Goal: Transaction & Acquisition: Register for event/course

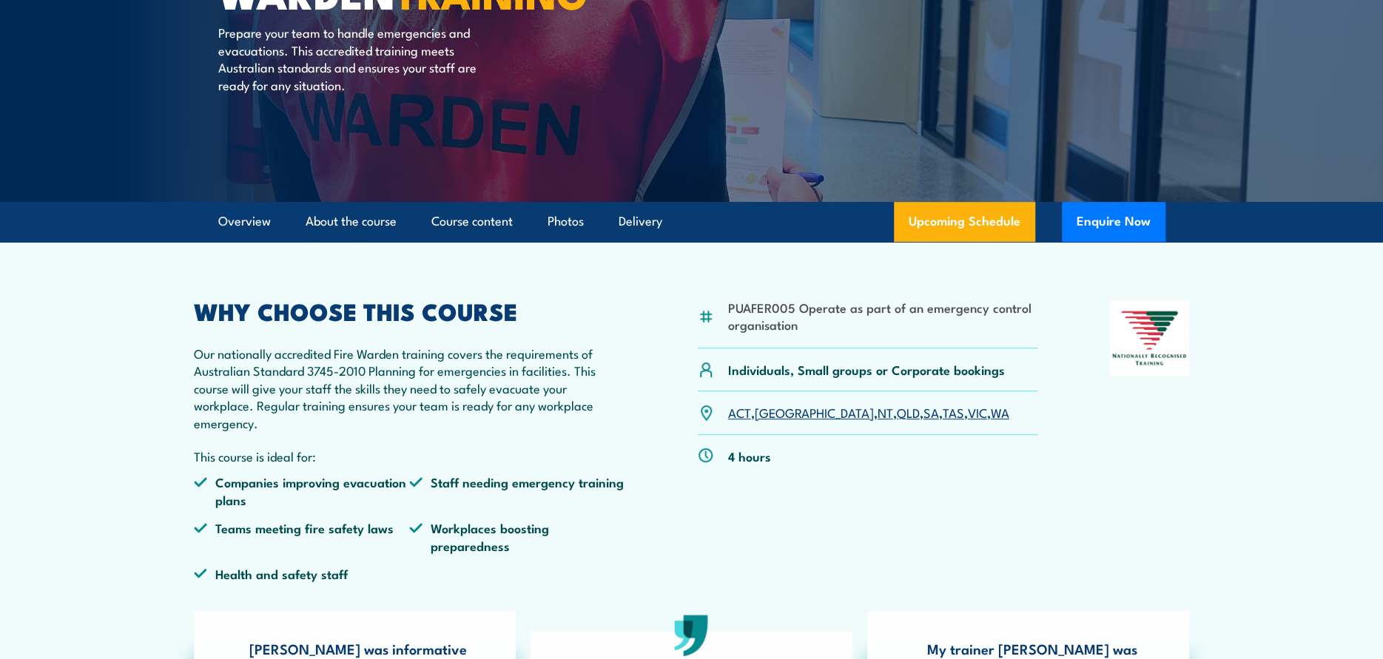
click at [897, 410] on link "QLD" at bounding box center [908, 412] width 23 height 18
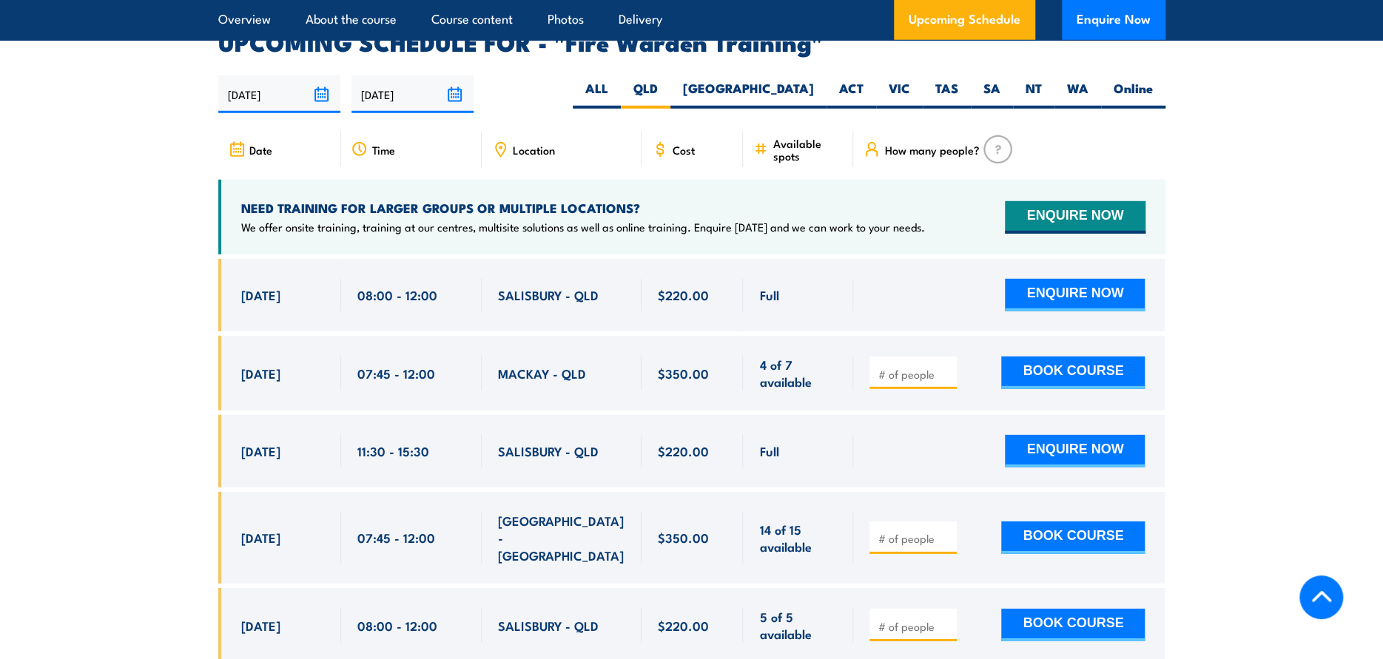
scroll to position [2750, 0]
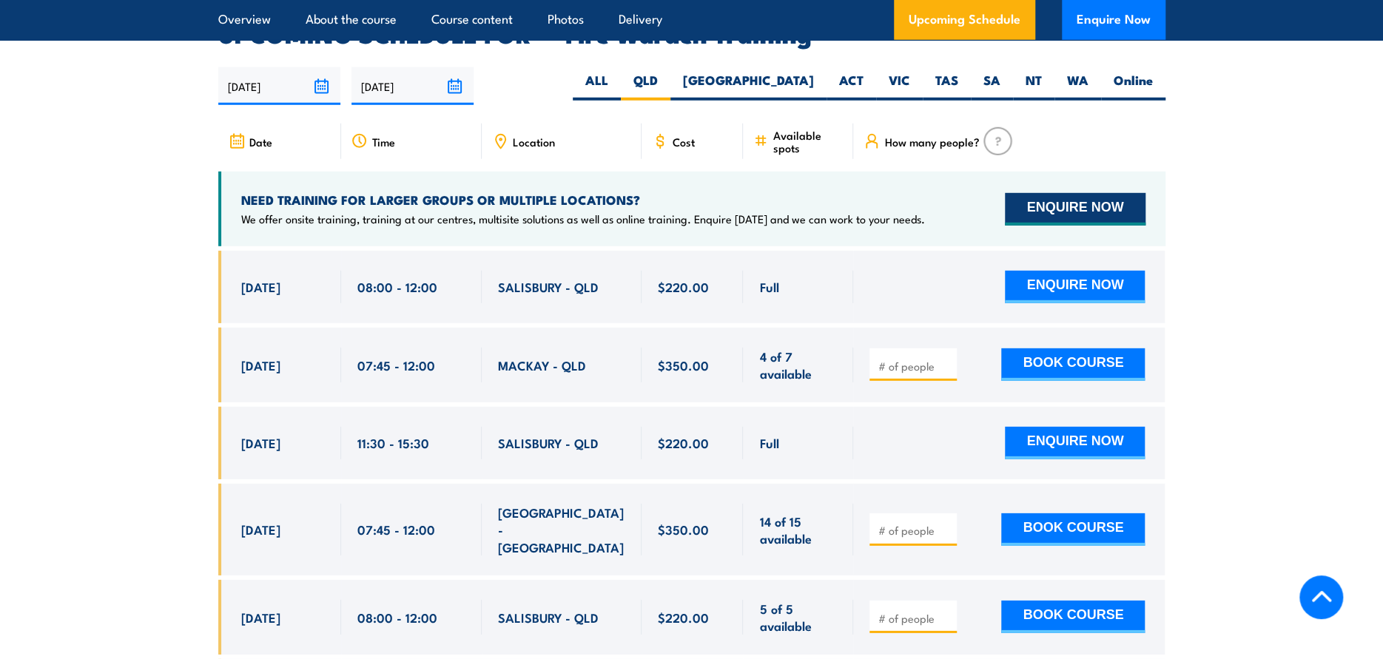
click at [1035, 193] on button "ENQUIRE NOW" at bounding box center [1075, 209] width 140 height 33
click at [951, 135] on span "How many people?" at bounding box center [931, 141] width 95 height 13
click at [259, 135] on span "Date" at bounding box center [260, 141] width 23 height 13
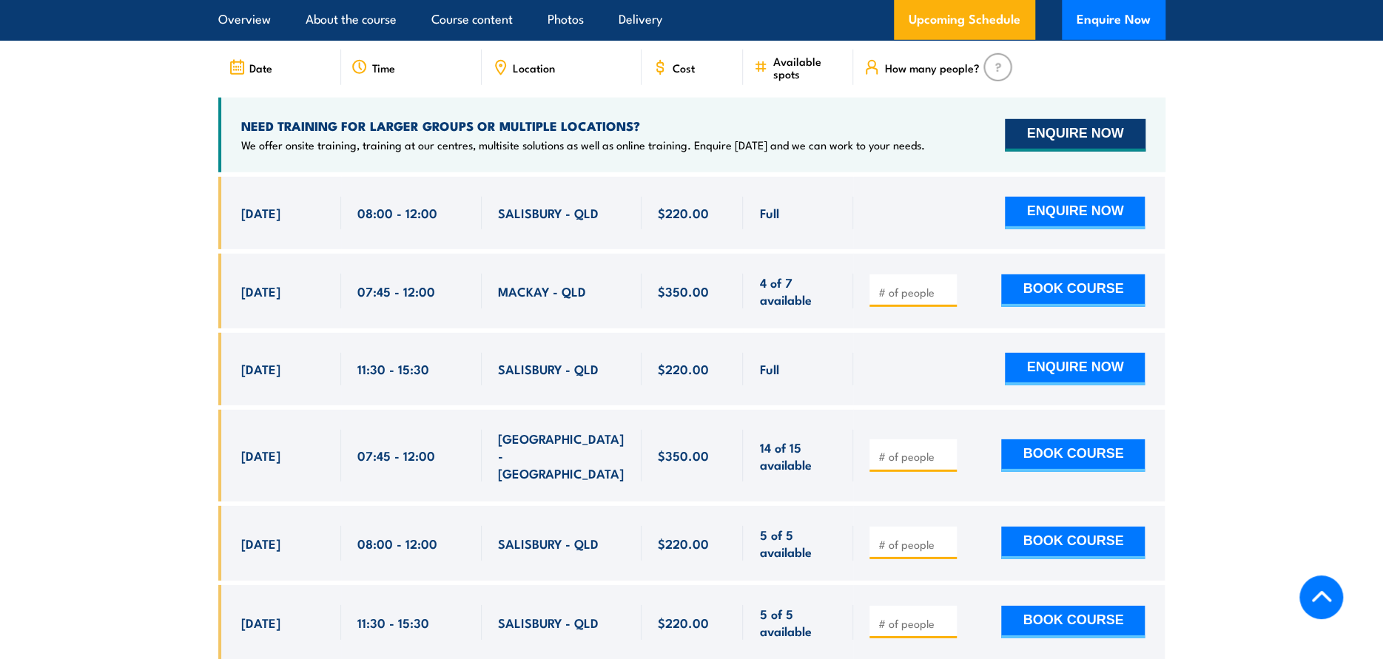
click at [1048, 119] on button "ENQUIRE NOW" at bounding box center [1075, 135] width 140 height 33
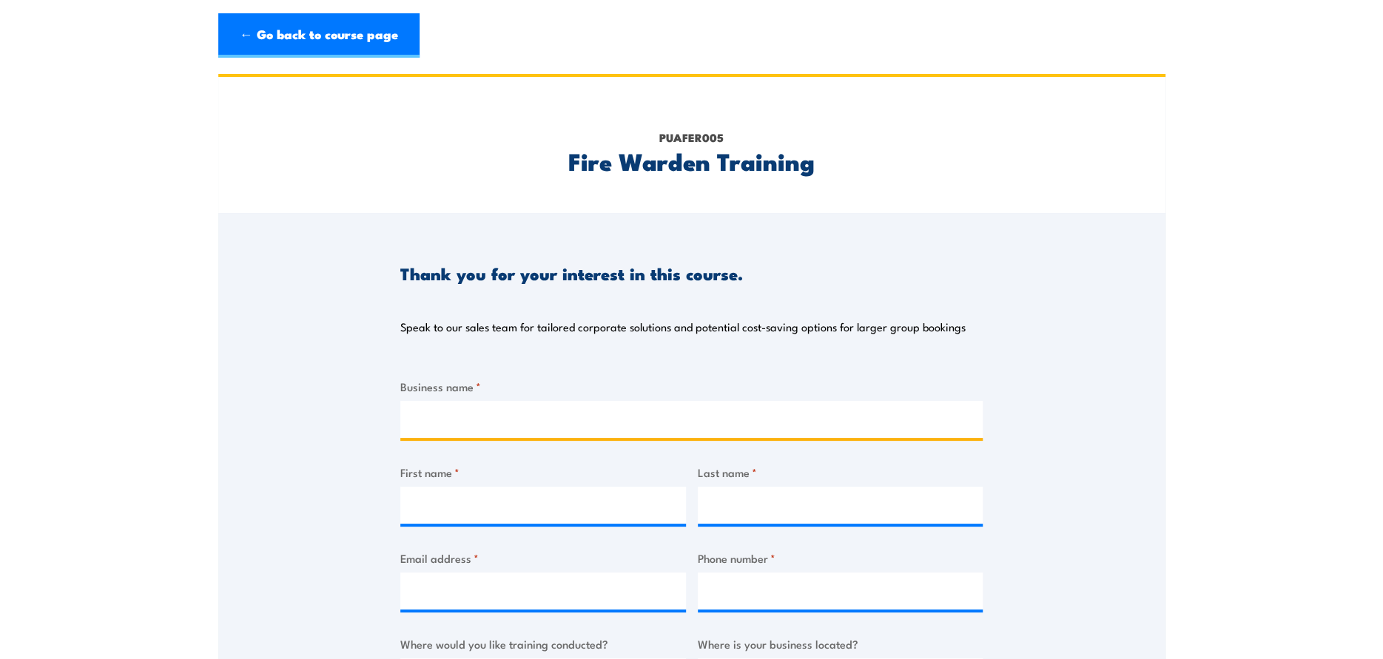
click at [471, 420] on input "Business name *" at bounding box center [691, 419] width 582 height 37
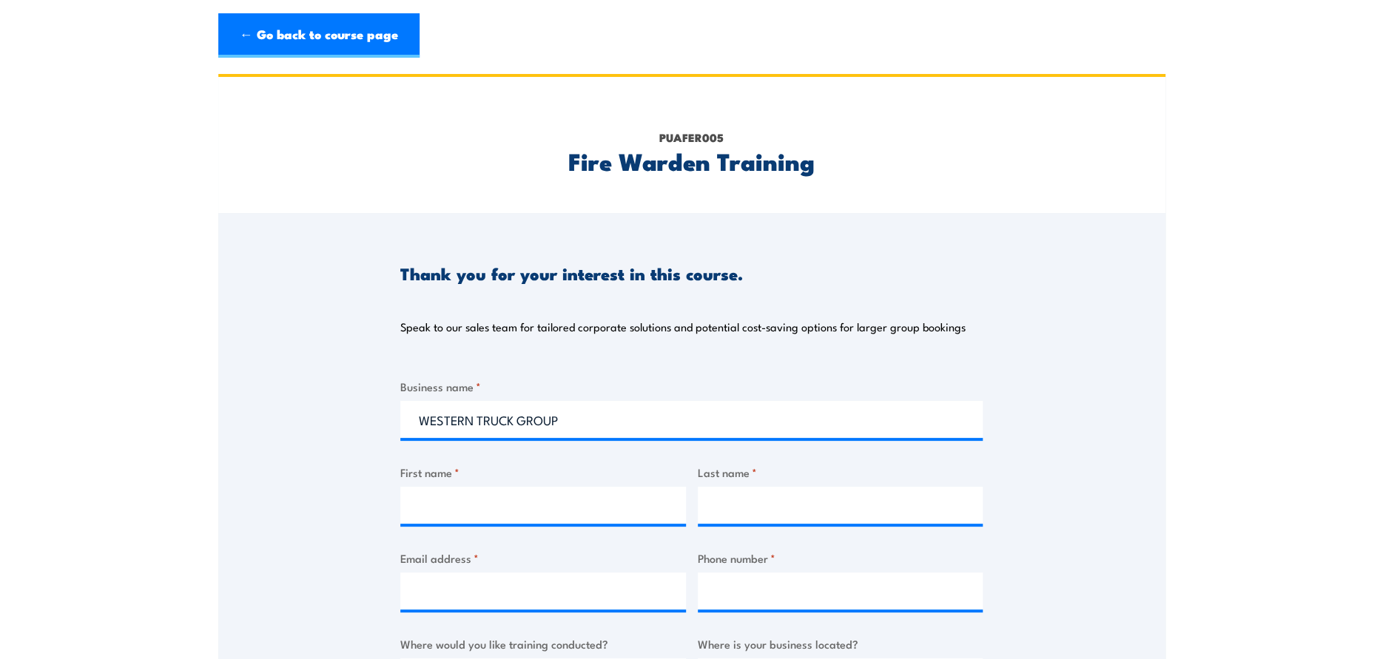
click at [468, 527] on div "Business name * WESTERN TRUCK GROUP First name * Last name * Email address * Ph…" at bounding box center [691, 656] width 582 height 556
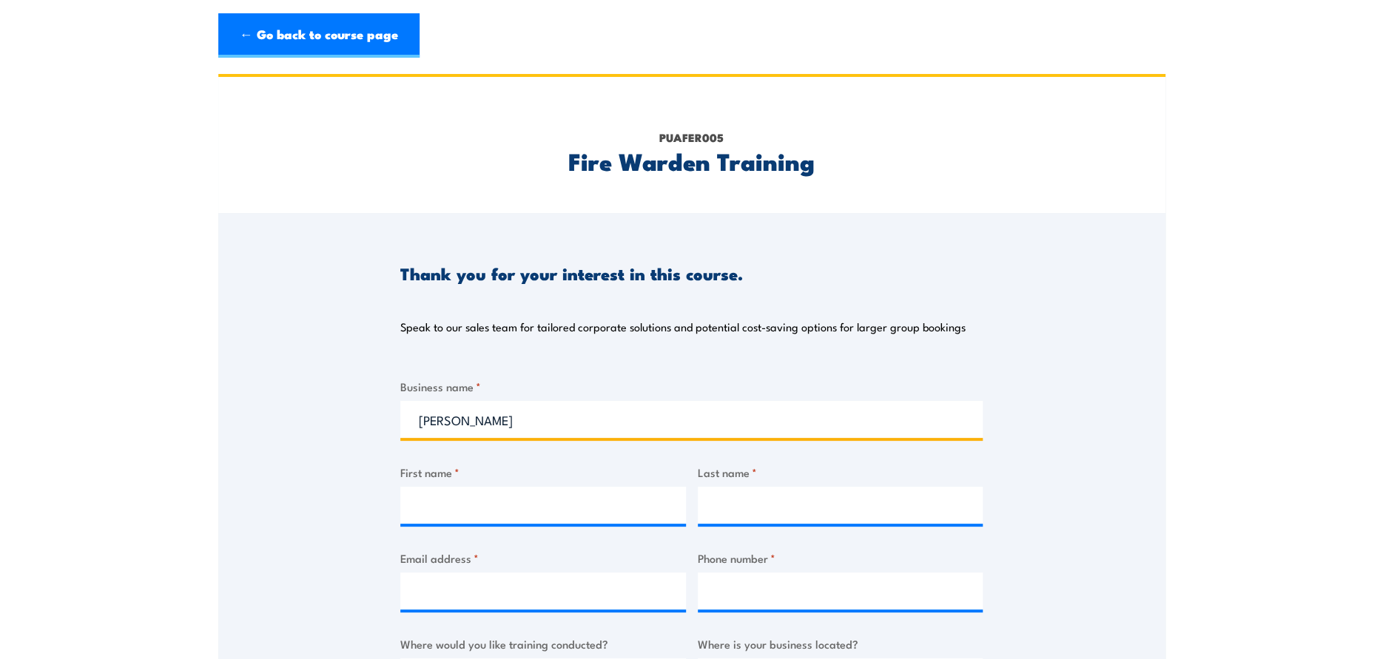
drag, startPoint x: 489, startPoint y: 403, endPoint x: 379, endPoint y: 431, distance: 113.0
click at [379, 431] on div "Thank you for your interest in this course. Speak to our sales team for tailore…" at bounding box center [691, 582] width 947 height 739
type input "WESTERN TRUCK GROUP"
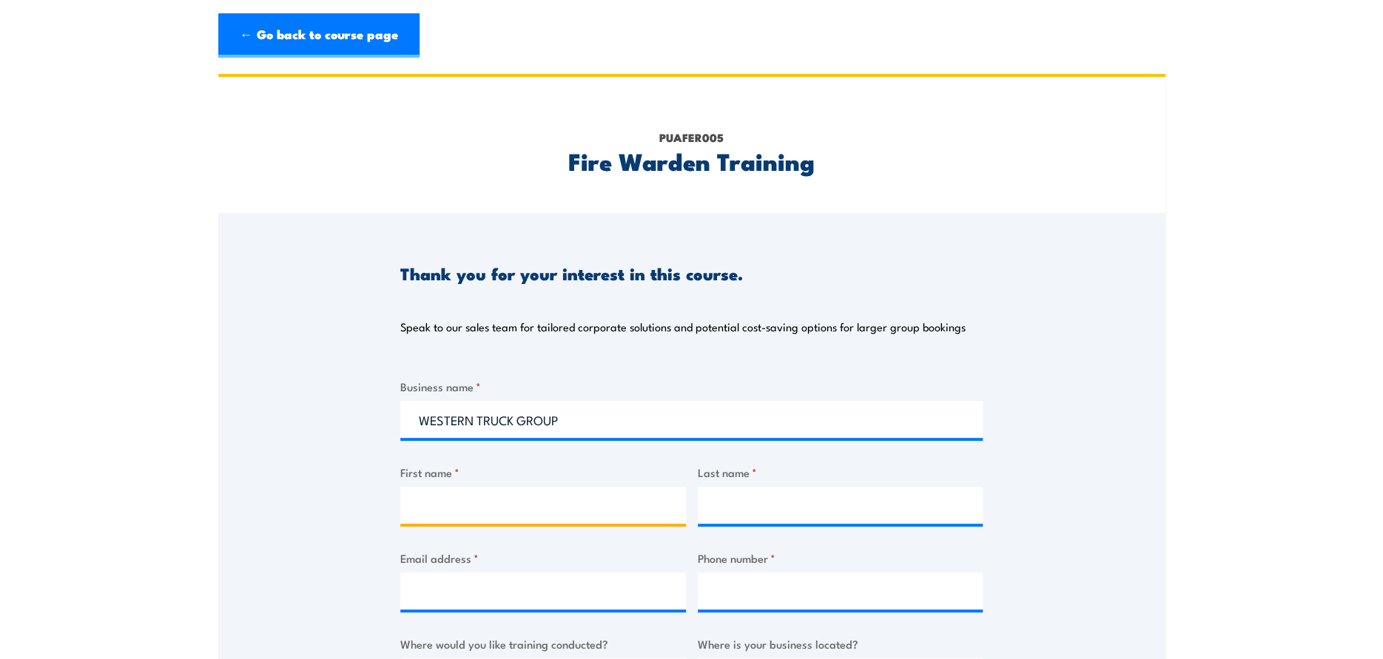
click at [431, 507] on input "First name *" at bounding box center [543, 505] width 286 height 37
type input "LINDA"
click at [726, 510] on input "Last name *" at bounding box center [841, 505] width 286 height 37
type input "HAYES"
click at [621, 595] on input "Email address *" at bounding box center [543, 591] width 286 height 37
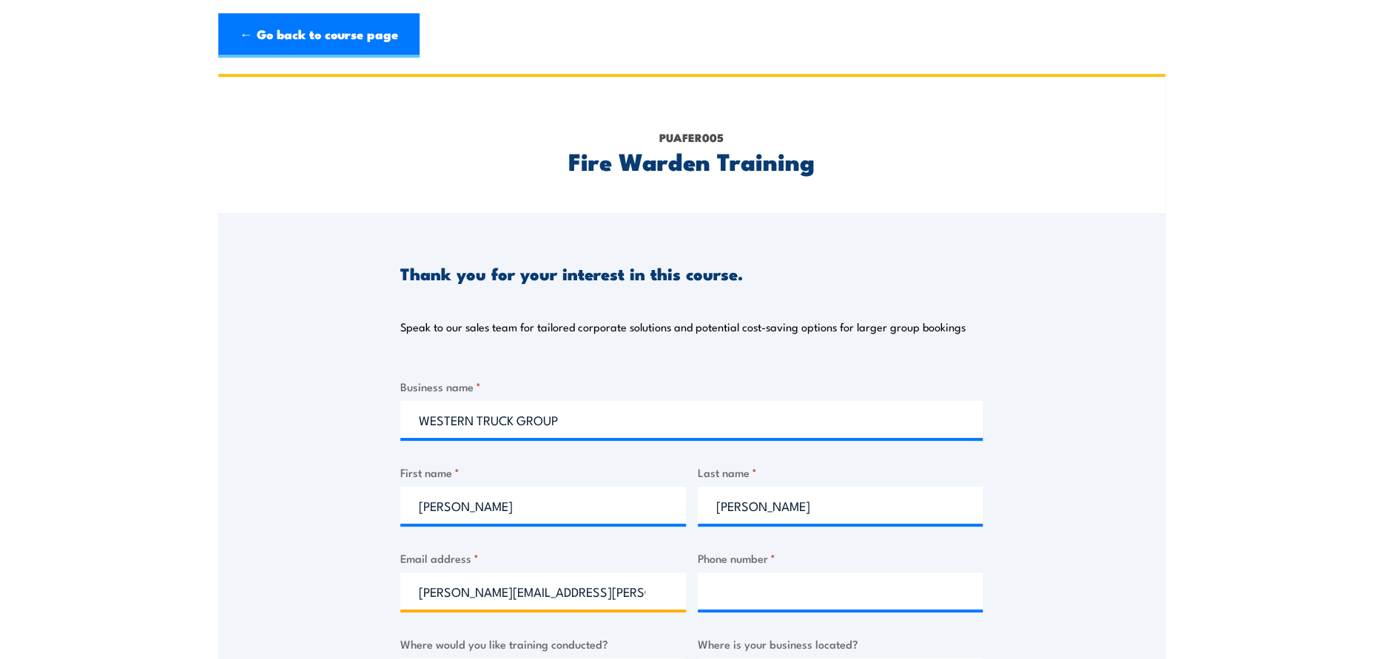
type input "linda.hayes@wtg.com.au"
click at [747, 593] on input "Phone number *" at bounding box center [841, 591] width 286 height 37
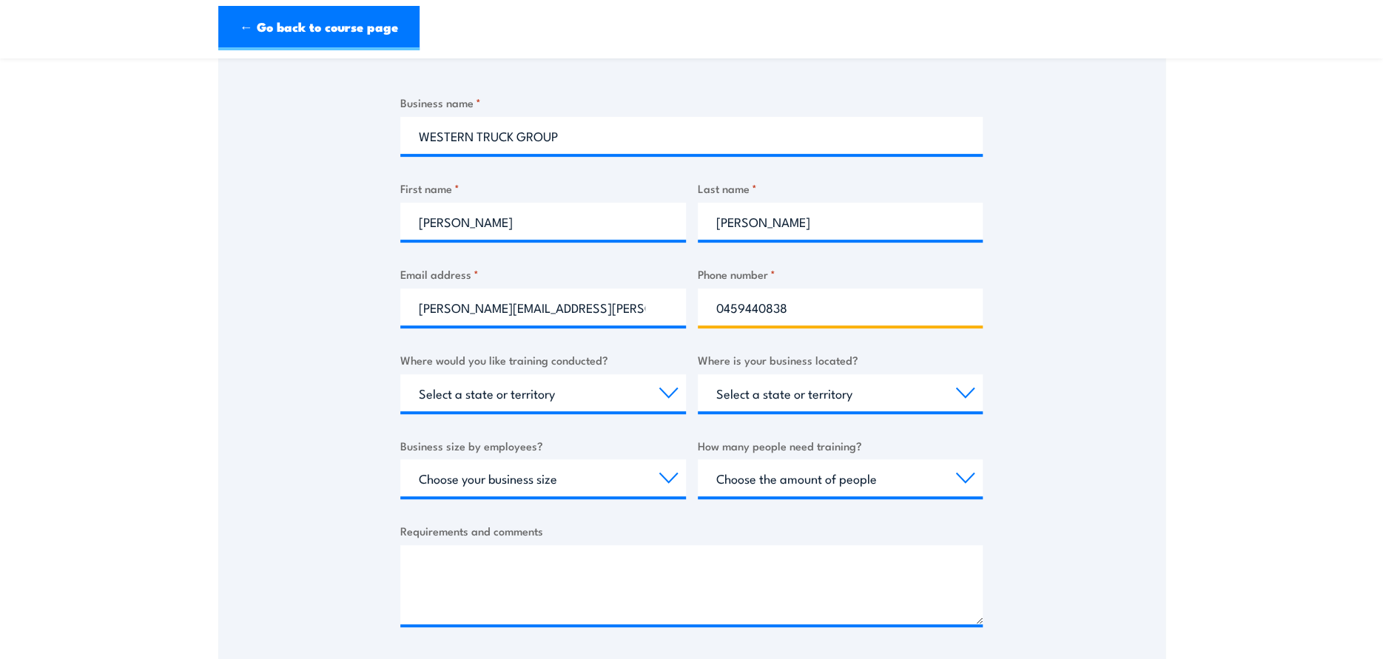
scroll to position [296, 0]
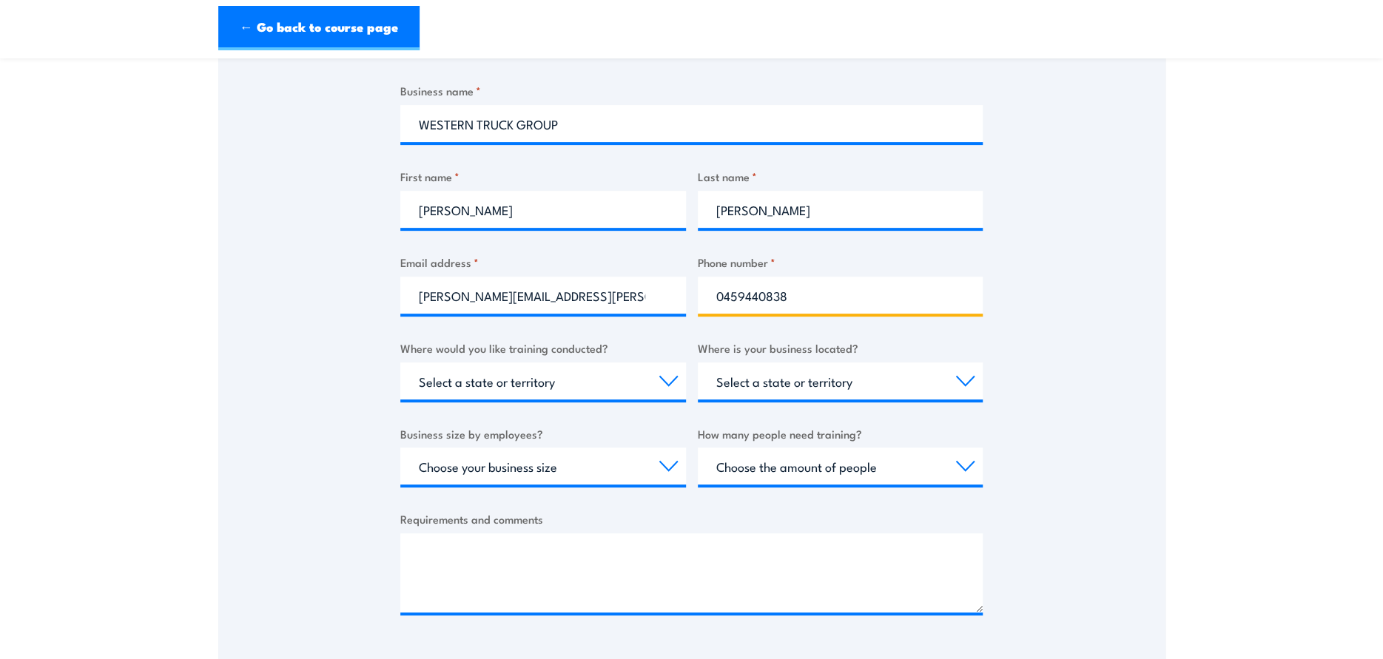
type input "0459440838"
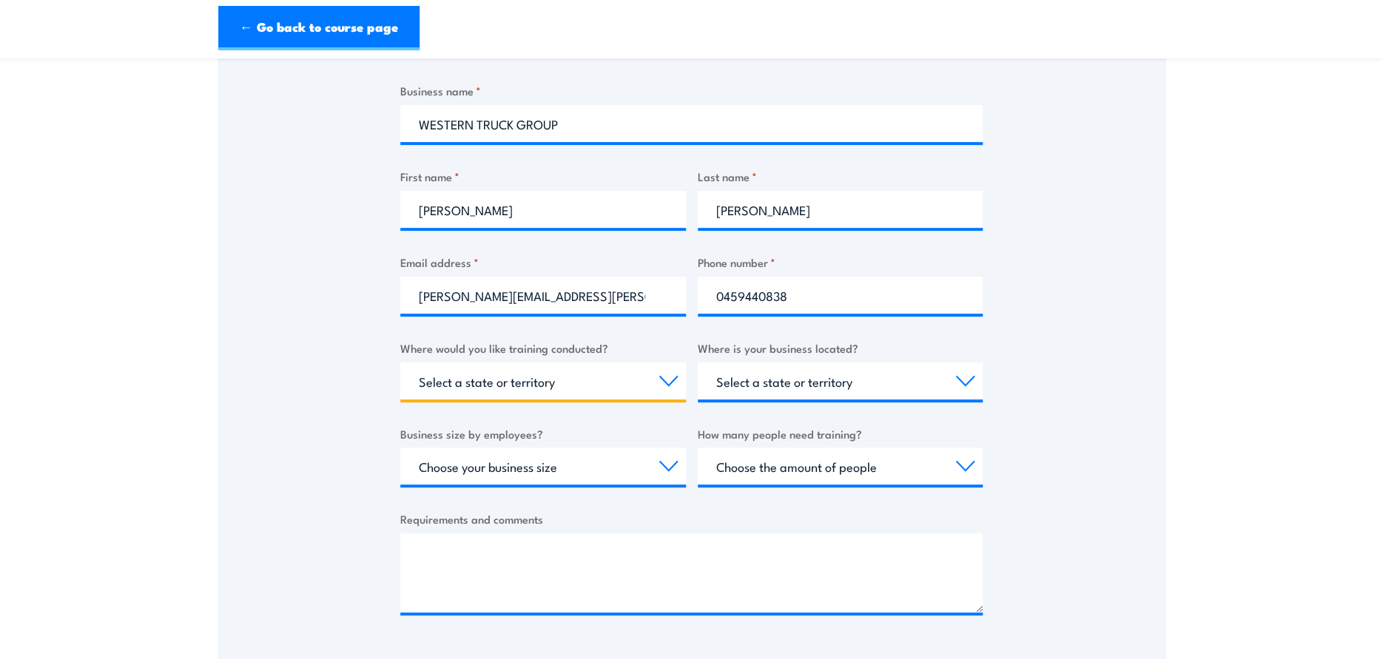
click at [536, 386] on select "Select a state or territory Nationally - multiple locations QLD NSW VIC SA ACT …" at bounding box center [543, 380] width 286 height 37
select select "QLD"
click at [400, 362] on select "Select a state or territory Nationally - multiple locations QLD NSW VIC SA ACT …" at bounding box center [543, 380] width 286 height 37
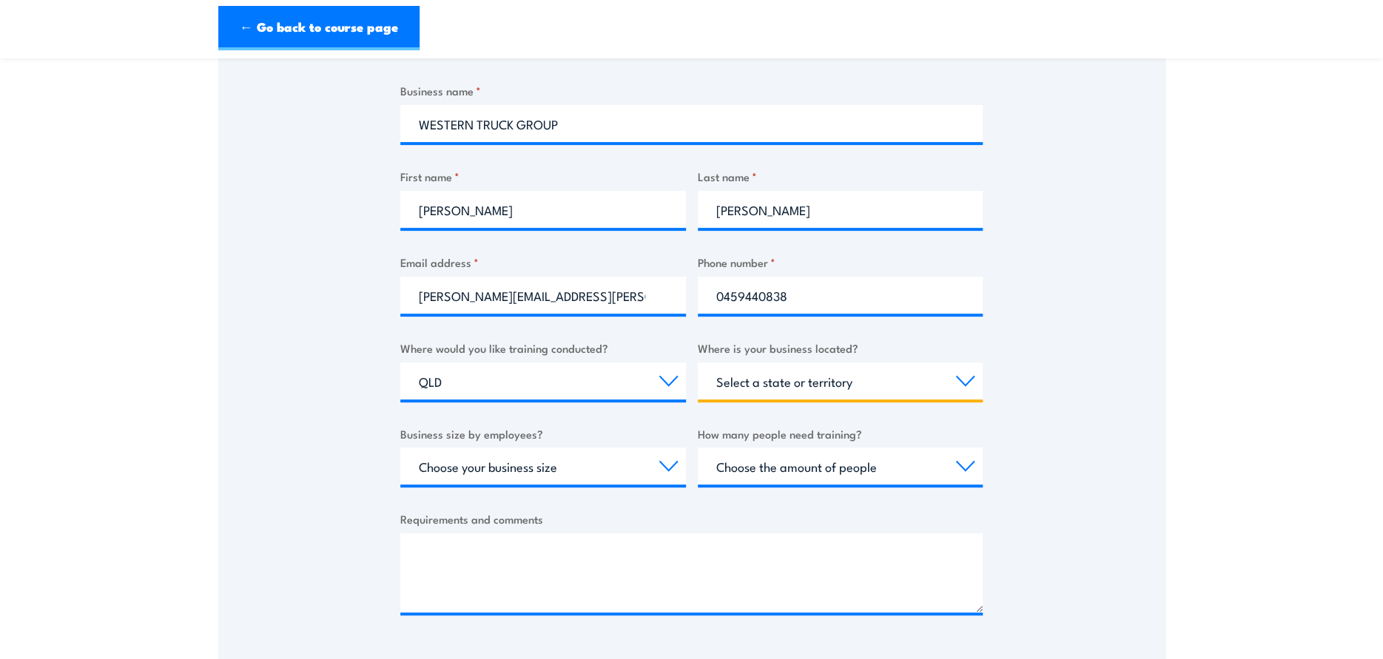
click at [789, 382] on select "Select a state or territory QLD NSW VIC SA ACT WA TAS NT" at bounding box center [841, 380] width 286 height 37
select select "QLD"
click at [698, 362] on select "Select a state or territory QLD NSW VIC SA ACT WA TAS NT" at bounding box center [841, 380] width 286 height 37
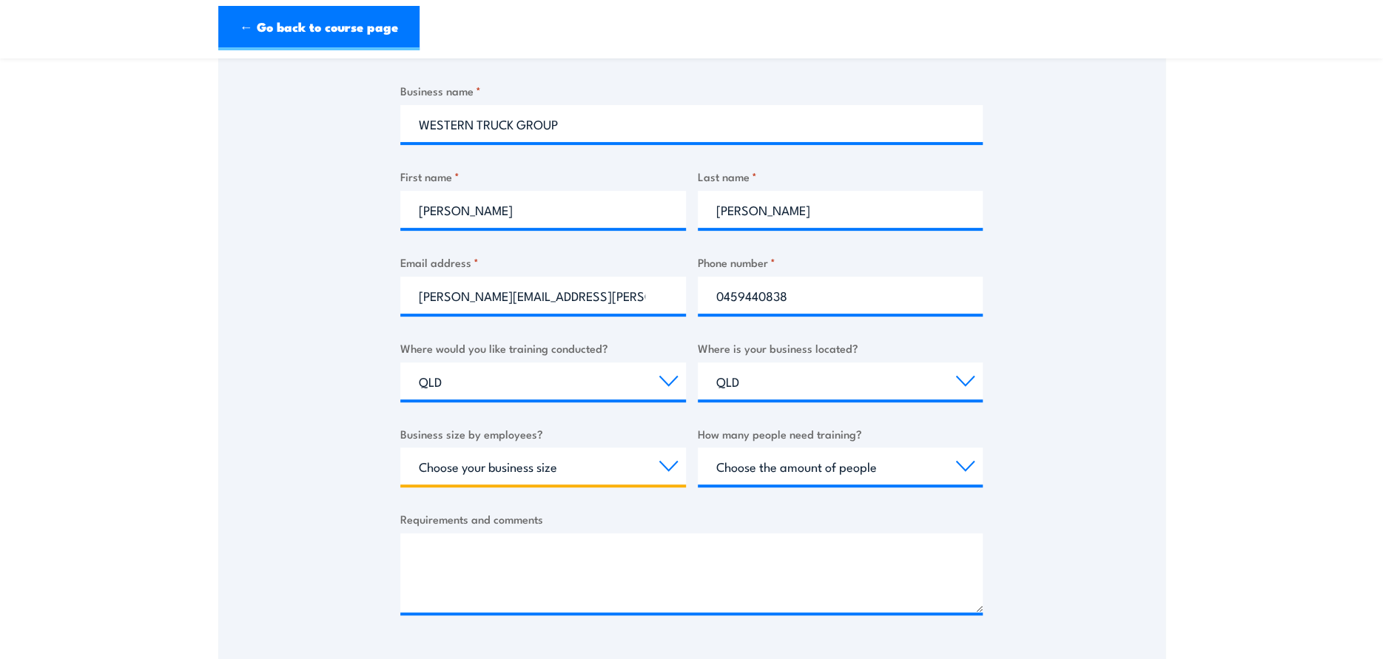
click at [510, 472] on select "Choose your business size 1 to 19 20 to 199 200+" at bounding box center [543, 466] width 286 height 37
click at [400, 448] on select "Choose your business size 1 to 19 20 to 199 200+" at bounding box center [543, 466] width 286 height 37
click at [516, 465] on select "Choose your business size 1 to 19 20 to 199 200+" at bounding box center [543, 466] width 286 height 37
select select "20 to 199"
click at [400, 448] on select "Choose your business size 1 to 19 20 to 199 200+" at bounding box center [543, 466] width 286 height 37
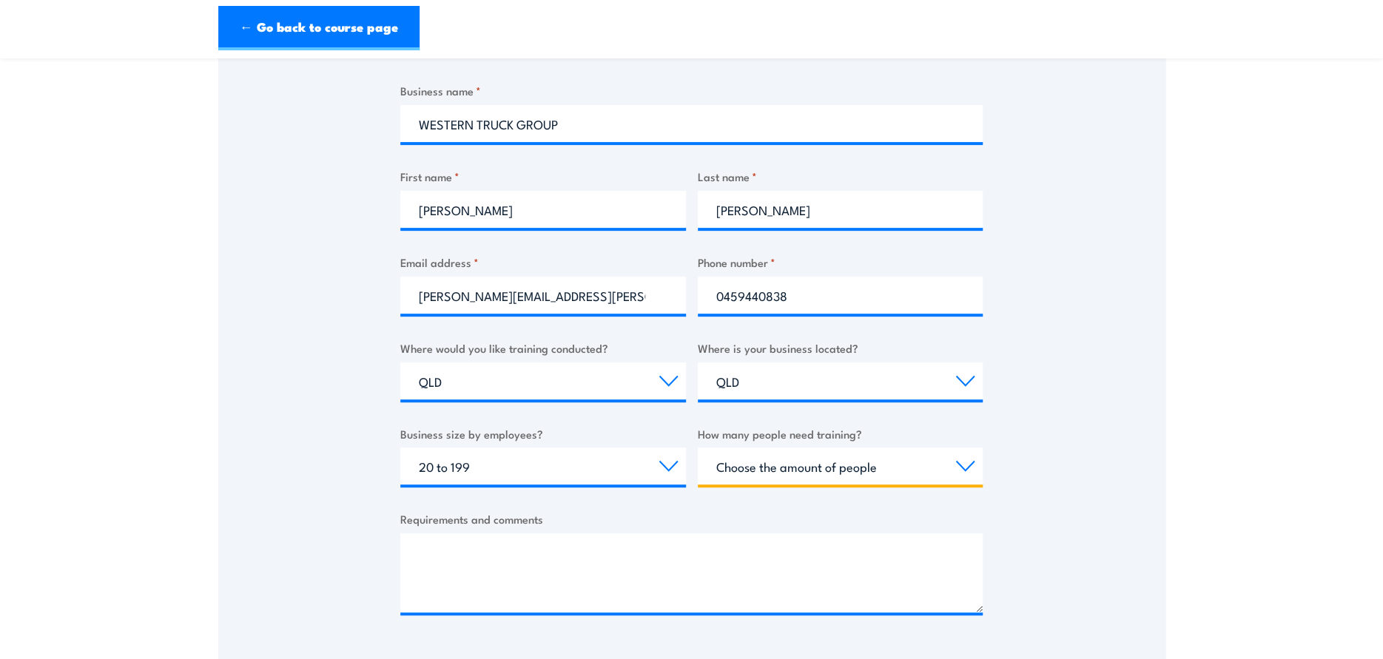
click at [778, 465] on select "Choose the amount of people 1 to 4 5 to 19 20+" at bounding box center [841, 466] width 286 height 37
select select "1 to 4"
click at [698, 448] on select "Choose the amount of people 1 to 4 5 to 19 20+" at bounding box center [841, 466] width 286 height 37
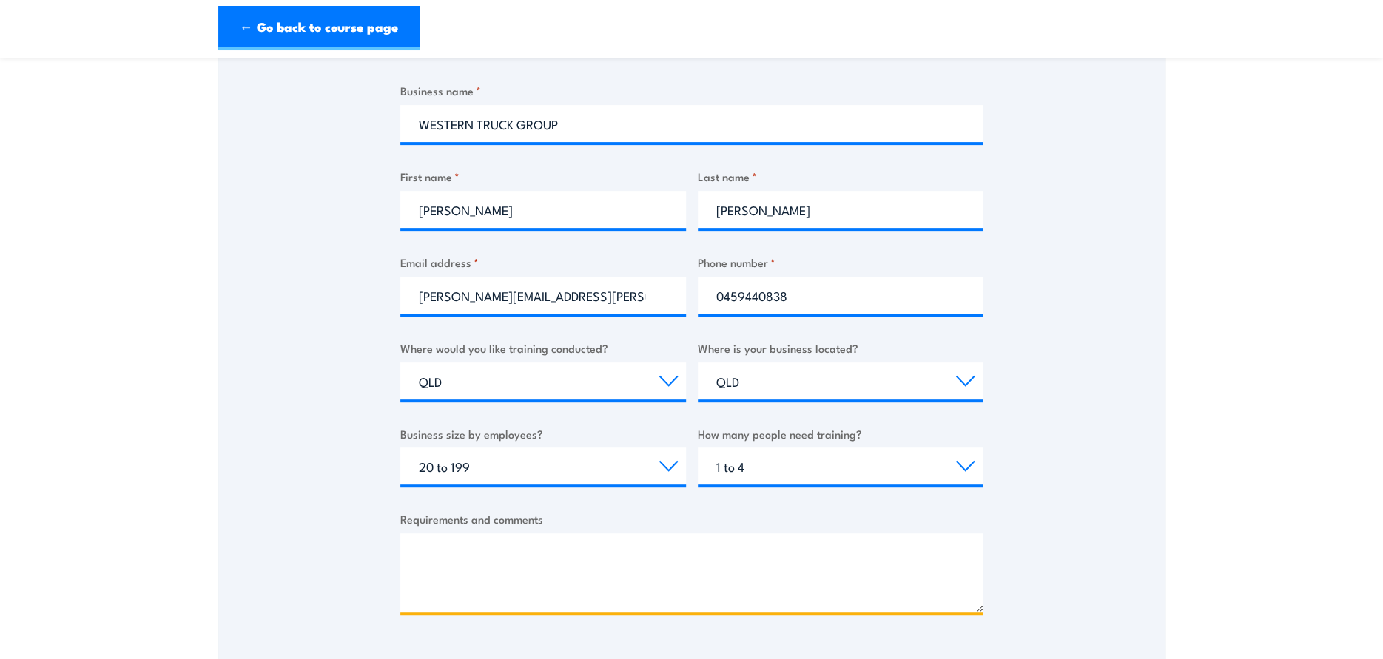
click at [510, 589] on textarea "Requirements and comments" at bounding box center [691, 572] width 582 height 79
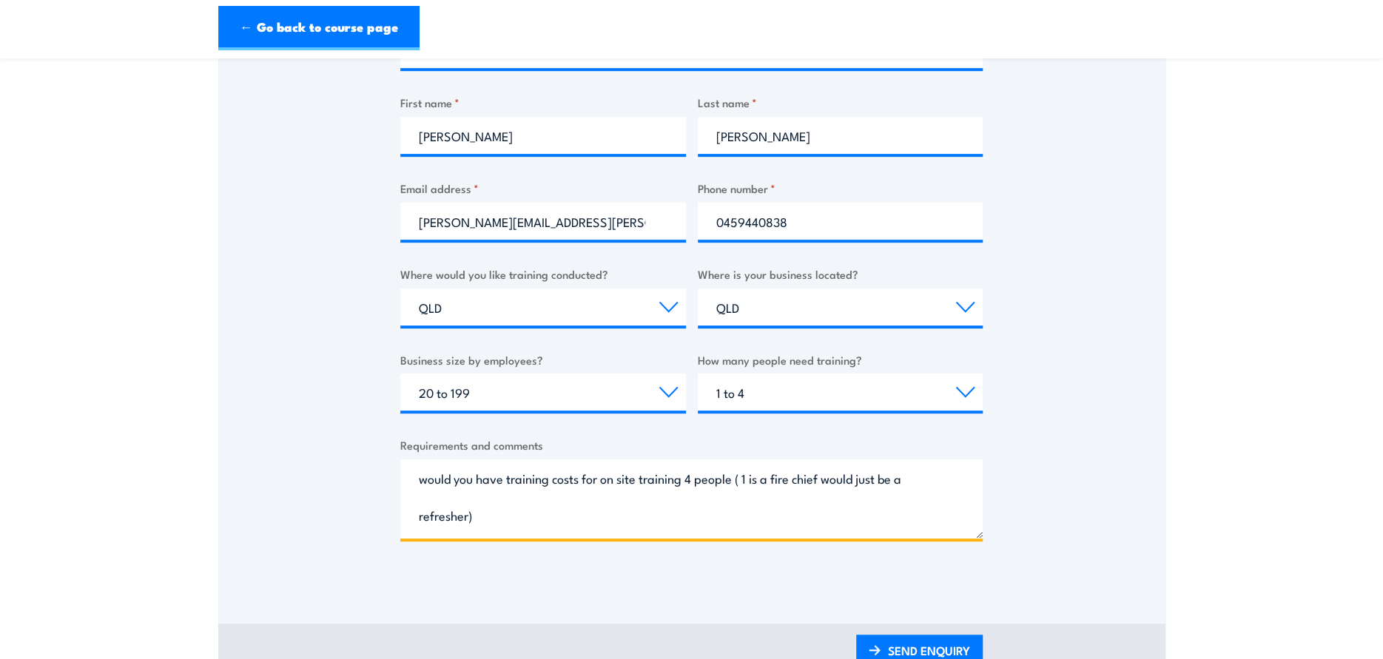
scroll to position [444, 0]
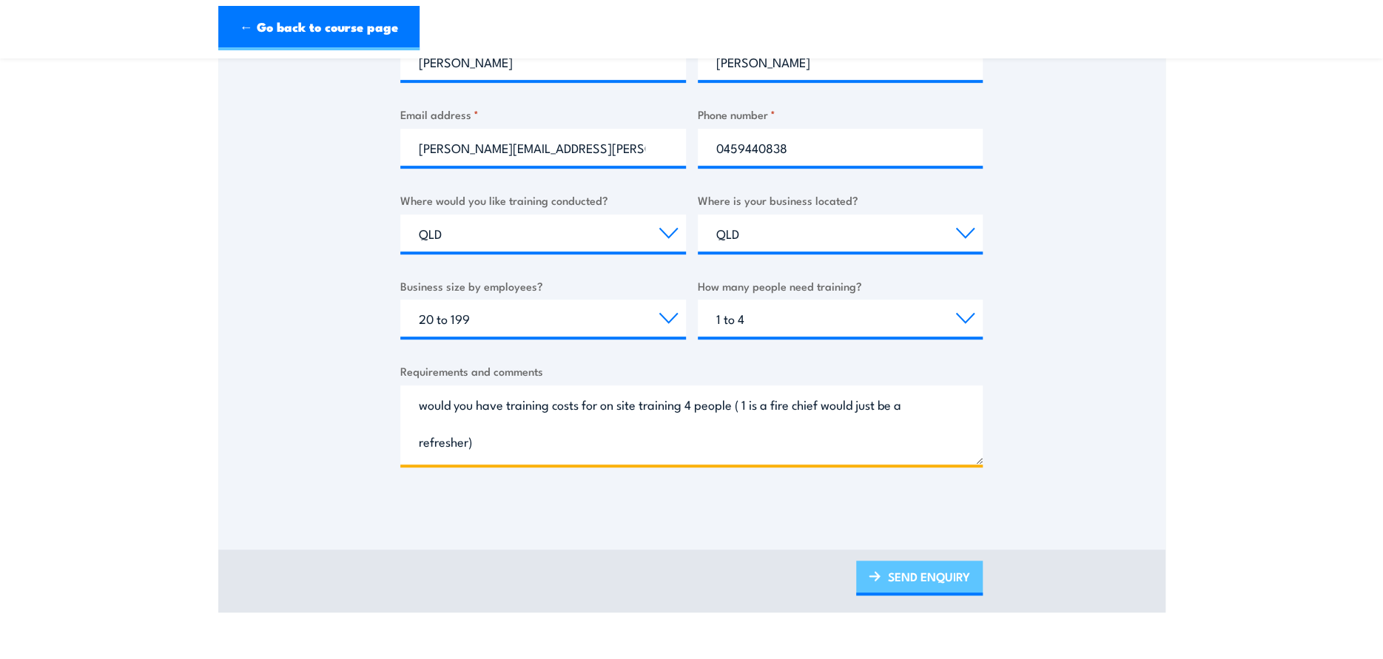
type textarea "would you have training costs for on site training 4 people ( 1 is a fire chief…"
click at [951, 583] on link "SEND ENQUIRY" at bounding box center [919, 578] width 126 height 35
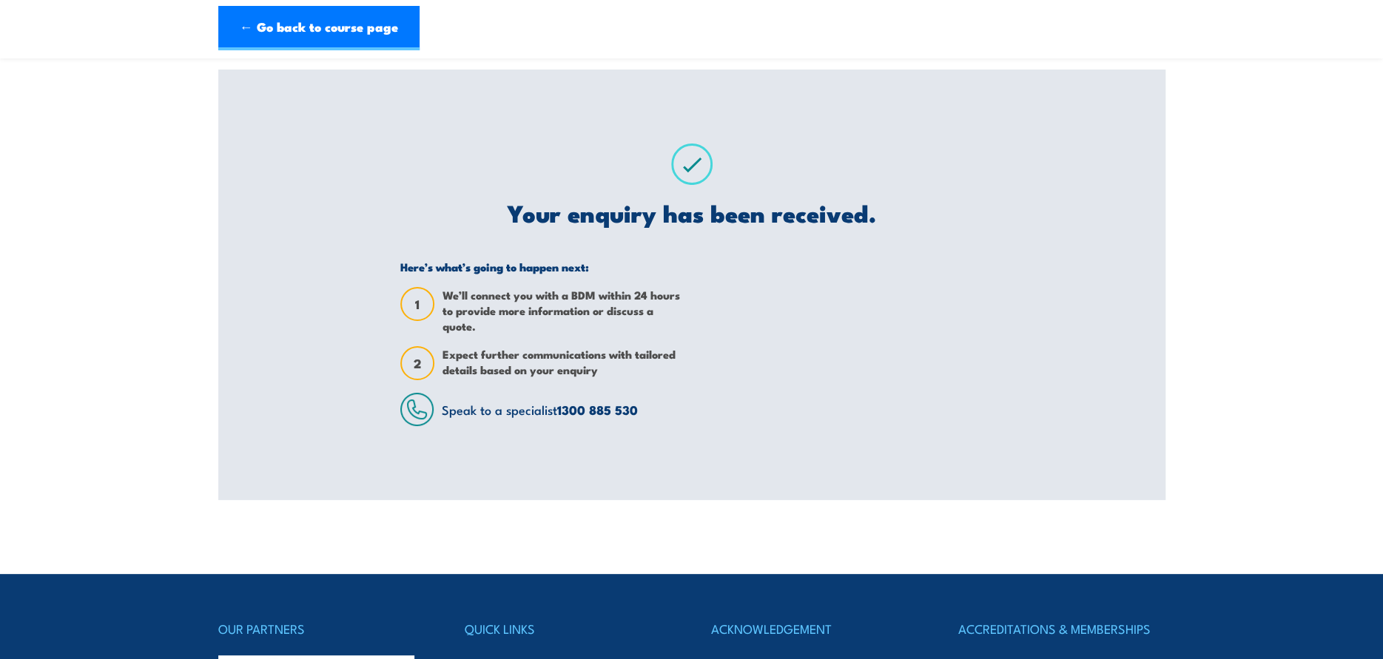
scroll to position [0, 0]
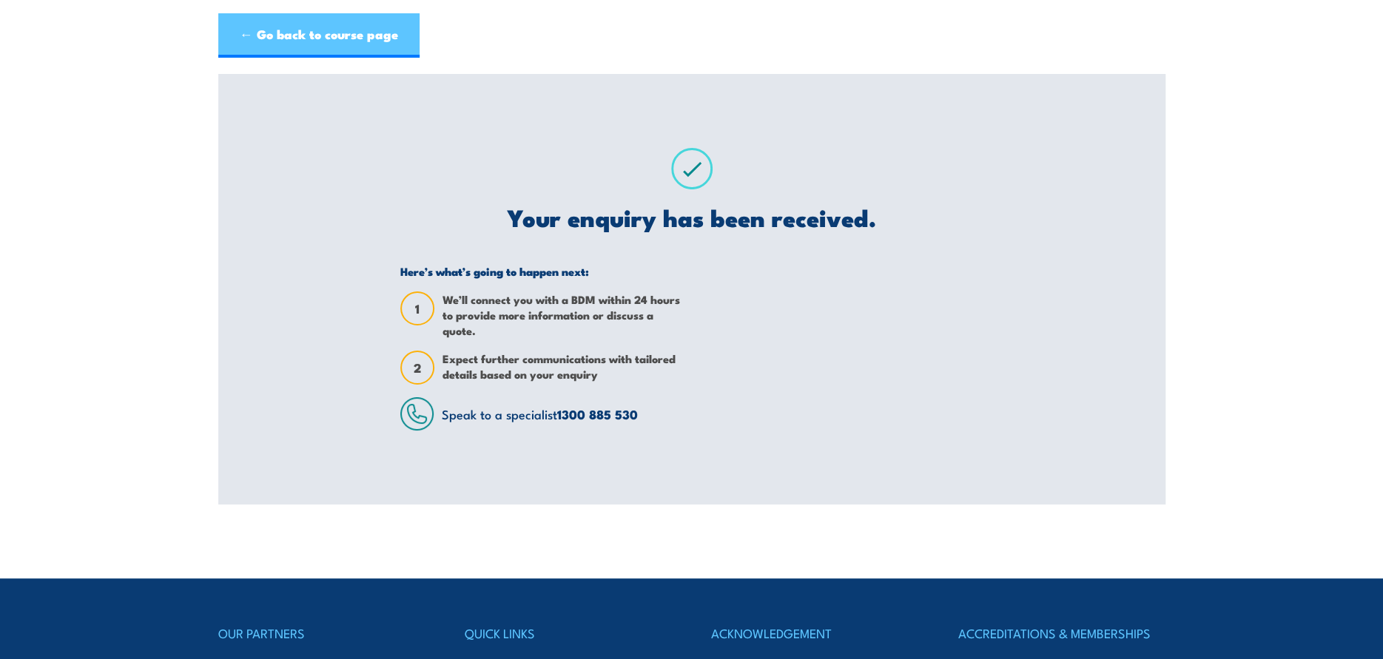
click at [310, 37] on link "← Go back to course page" at bounding box center [318, 35] width 201 height 44
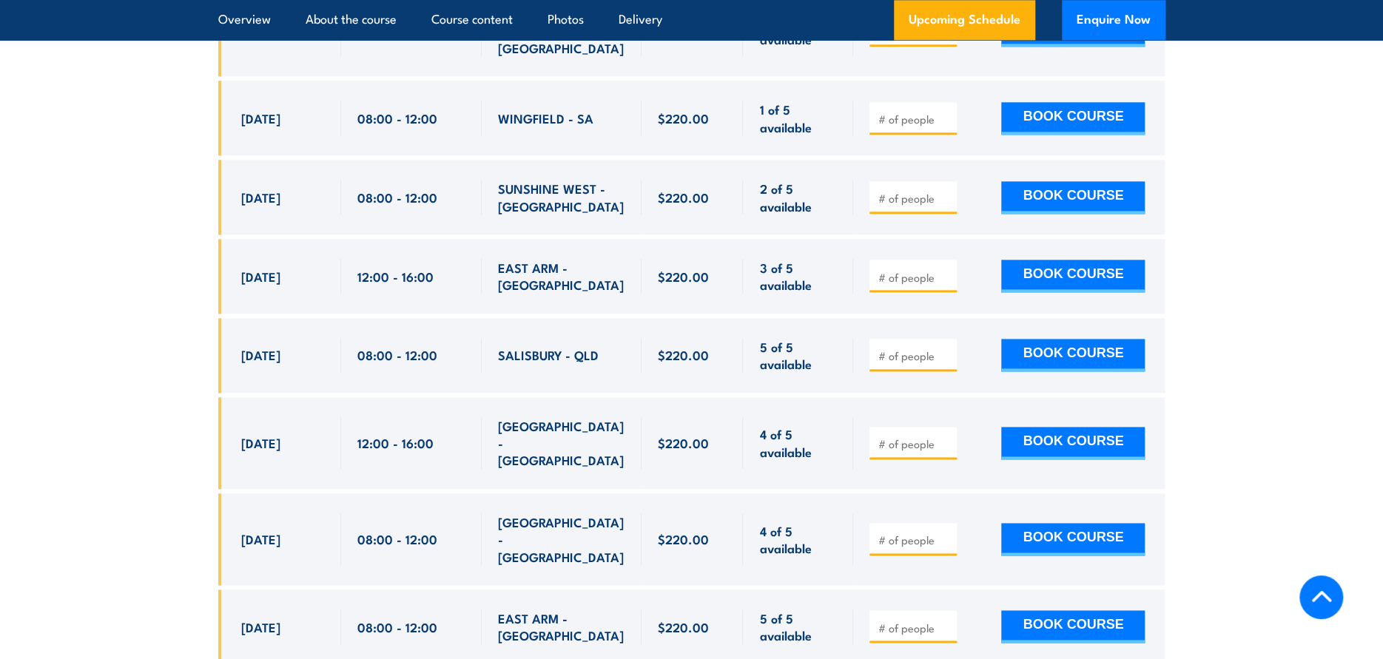
scroll to position [4882, 0]
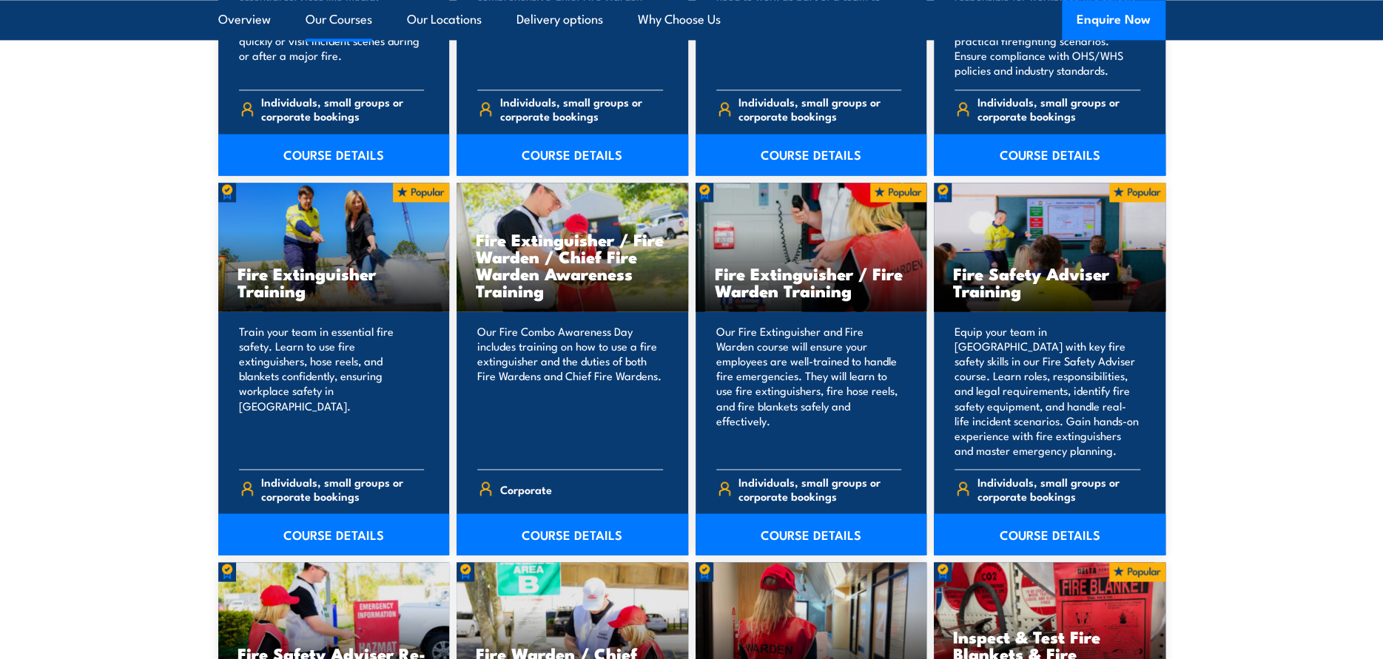
scroll to position [1480, 0]
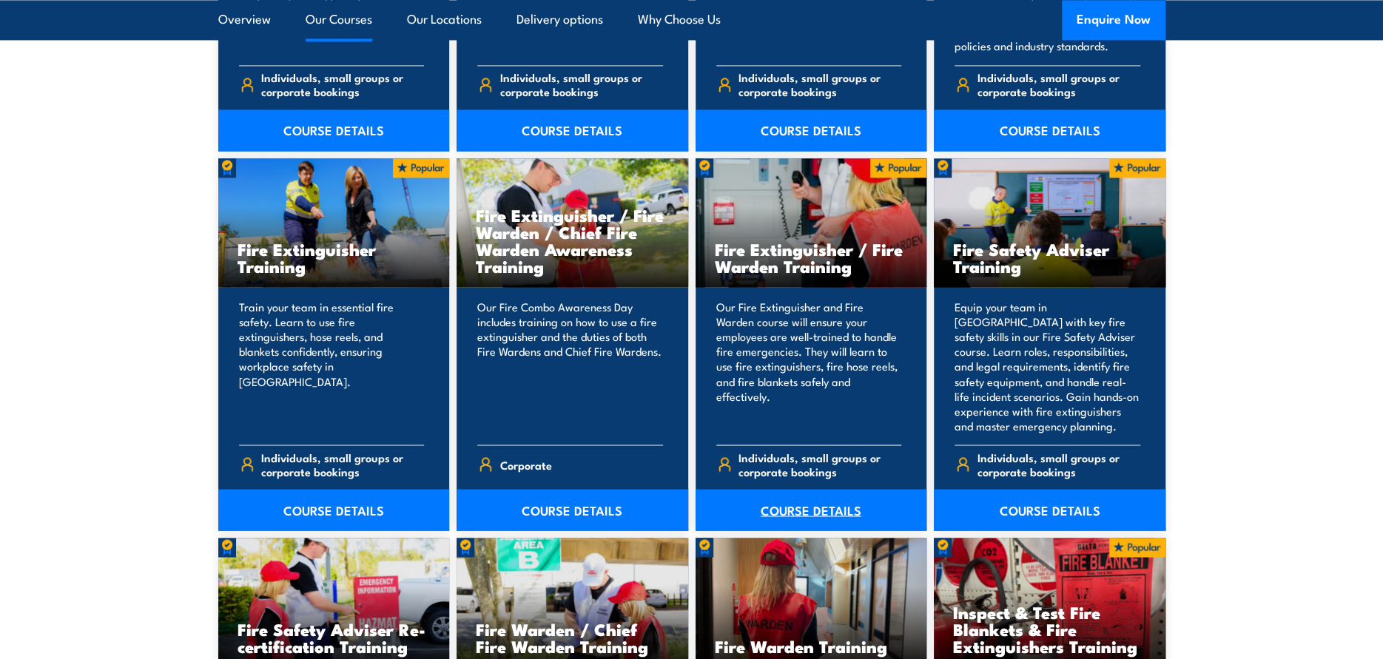
click at [796, 505] on link "COURSE DETAILS" at bounding box center [811, 509] width 232 height 41
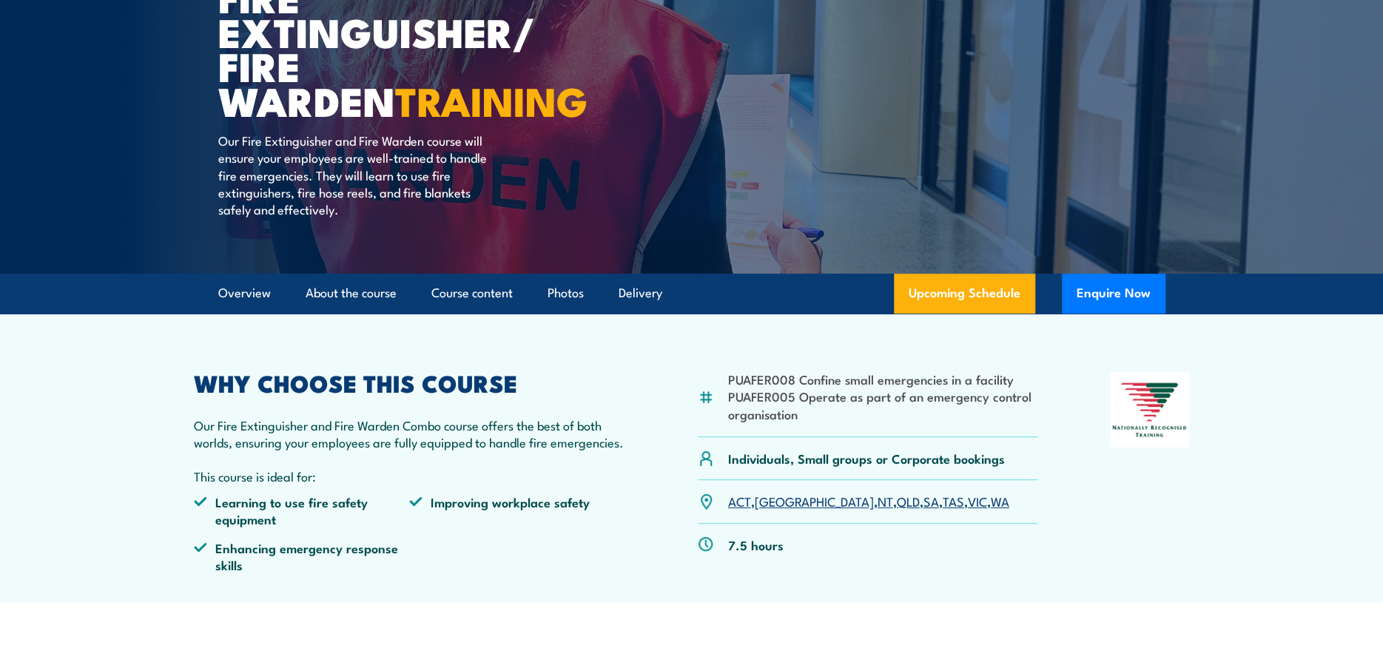
scroll to position [222, 0]
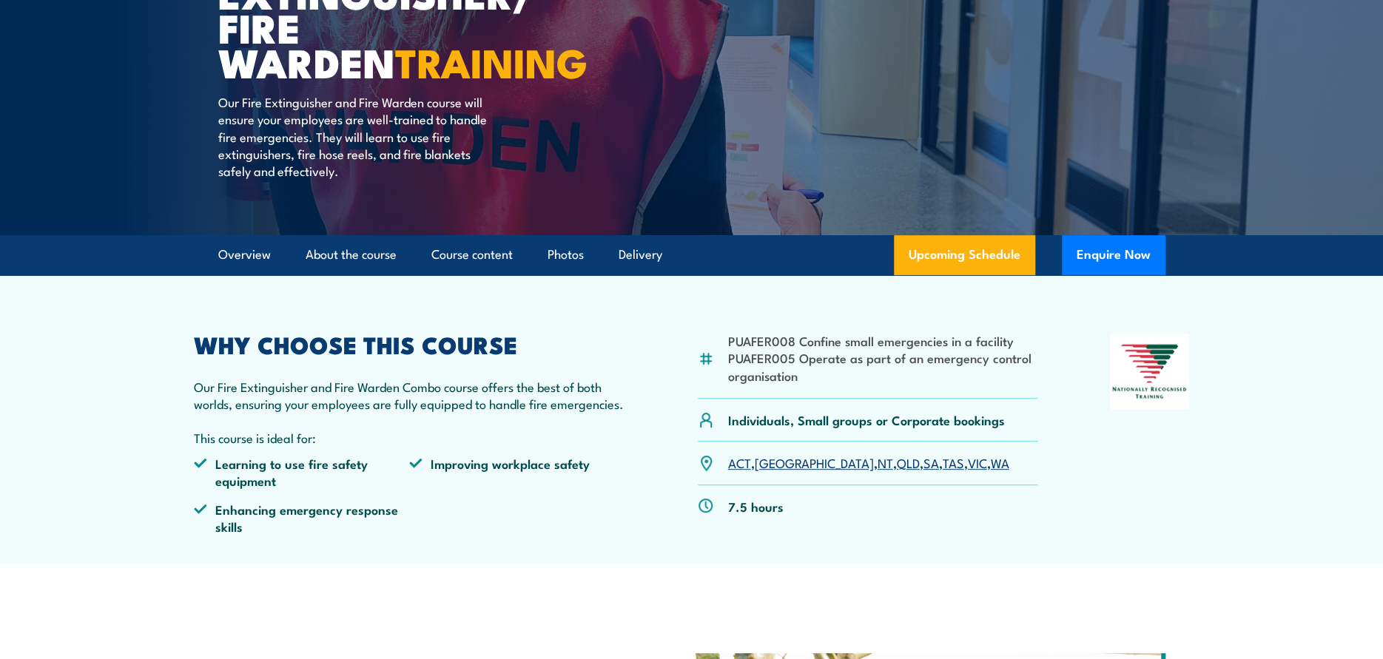
click at [897, 464] on link "QLD" at bounding box center [908, 462] width 23 height 18
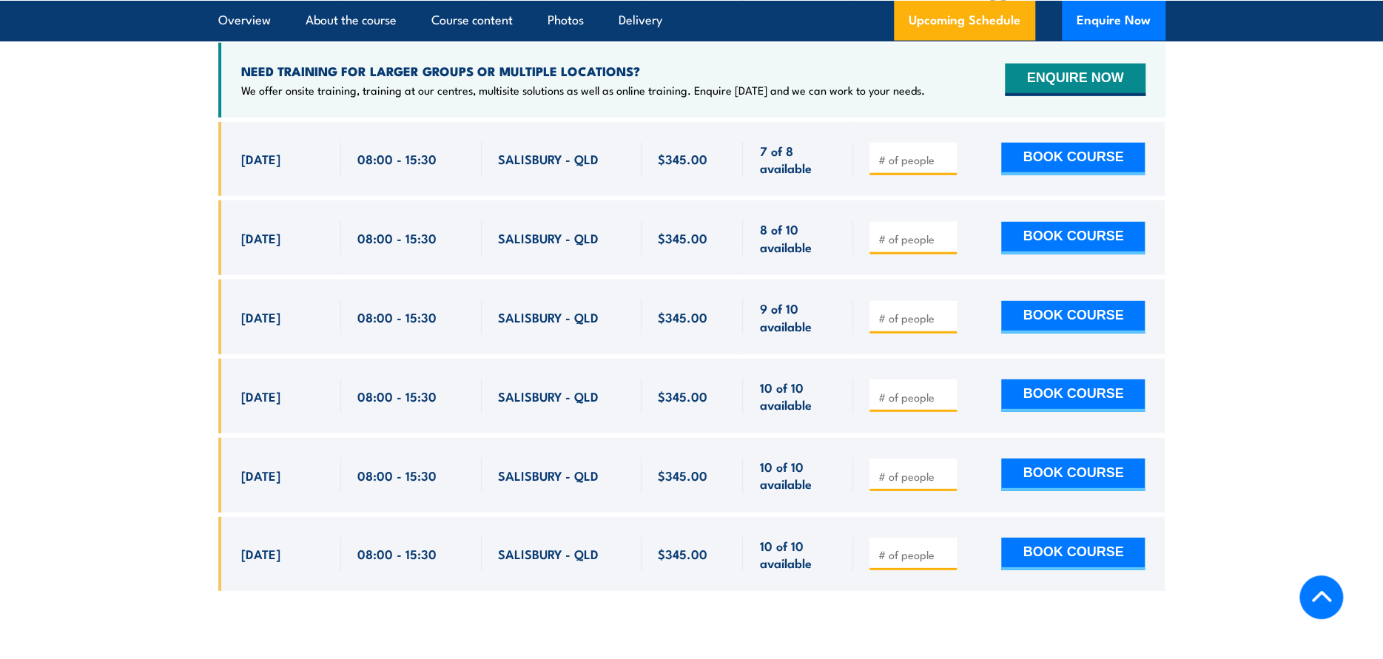
scroll to position [2346, 0]
